Goal: Task Accomplishment & Management: Manage account settings

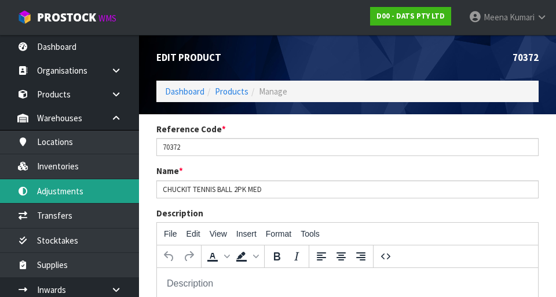
click at [57, 187] on link "Adjustments" at bounding box center [69, 191] width 139 height 24
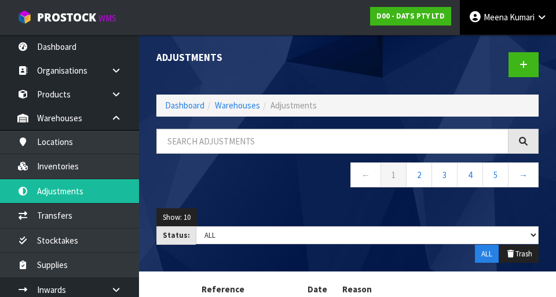
click at [519, 14] on span "Kumari" at bounding box center [522, 17] width 25 height 11
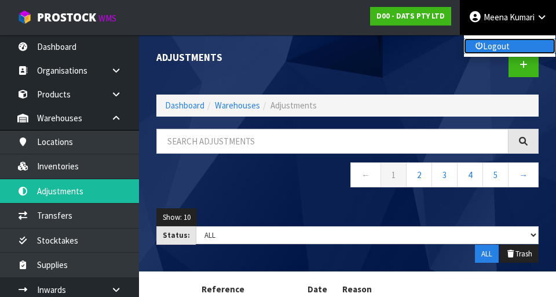
click at [520, 51] on link "Logout" at bounding box center [510, 46] width 92 height 16
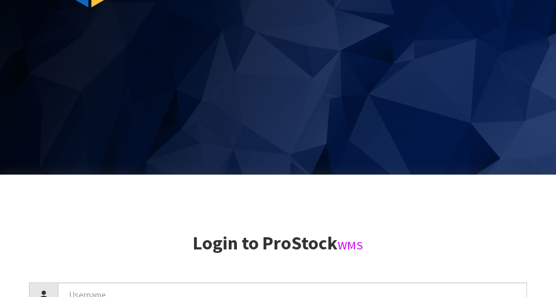
scroll to position [297, 0]
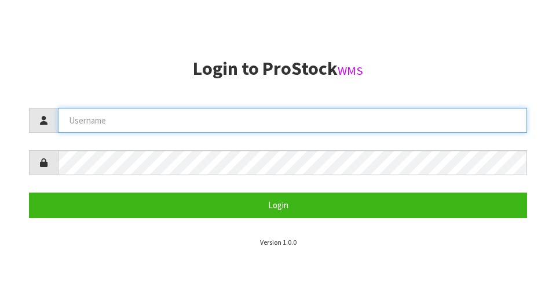
click at [71, 119] on input "text" at bounding box center [292, 120] width 469 height 25
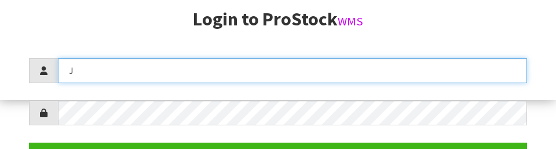
scroll to position [149, 0]
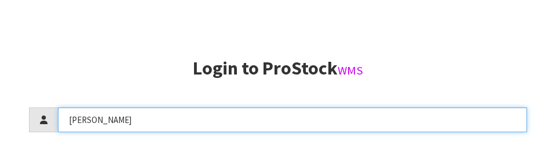
type input "[PERSON_NAME]"
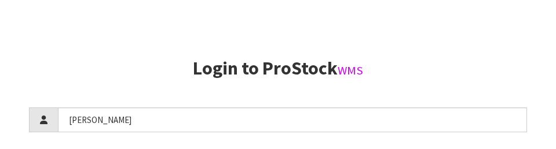
click at [495, 70] on h2 "Login to ProStock WMS" at bounding box center [278, 69] width 498 height 20
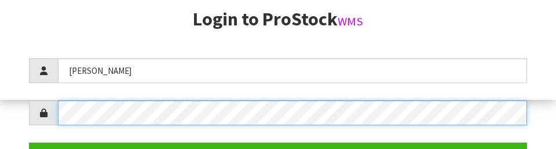
scroll to position [168, 0]
